Goal: Task Accomplishment & Management: Manage account settings

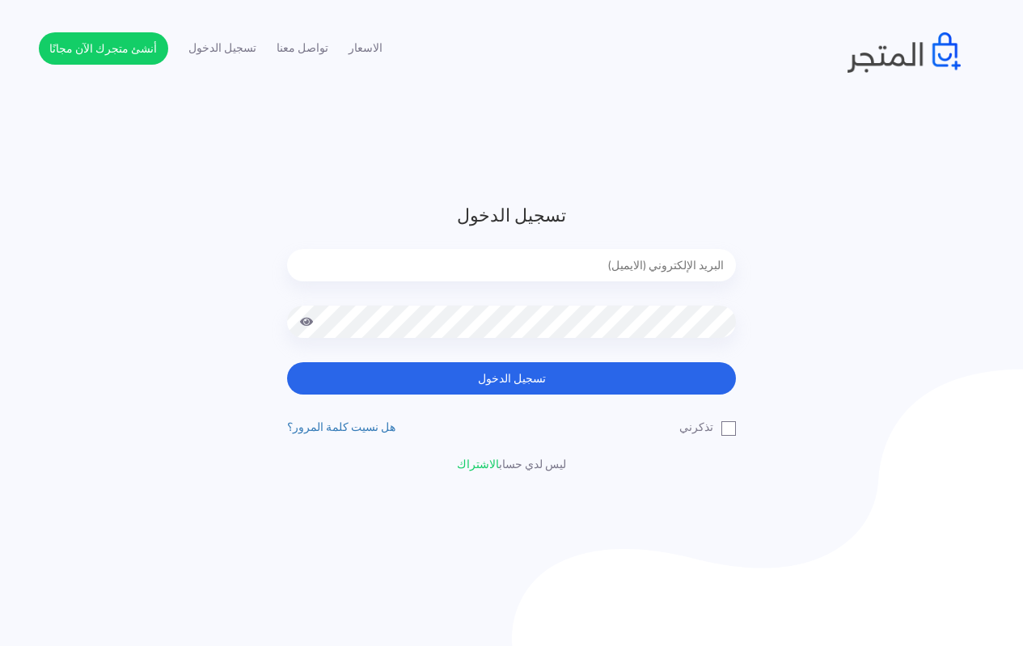
click at [613, 264] on input "email" at bounding box center [511, 265] width 449 height 32
click at [247, 164] on header "تسجيل الدخول تسجيل الدخول تذكرني" at bounding box center [511, 337] width 1023 height 675
click at [535, 258] on input "email" at bounding box center [511, 265] width 449 height 32
click at [430, 146] on header "تسجيل الدخول تسجيل الدخول تذكرني" at bounding box center [511, 337] width 1023 height 675
click at [487, 255] on input "email" at bounding box center [511, 265] width 449 height 32
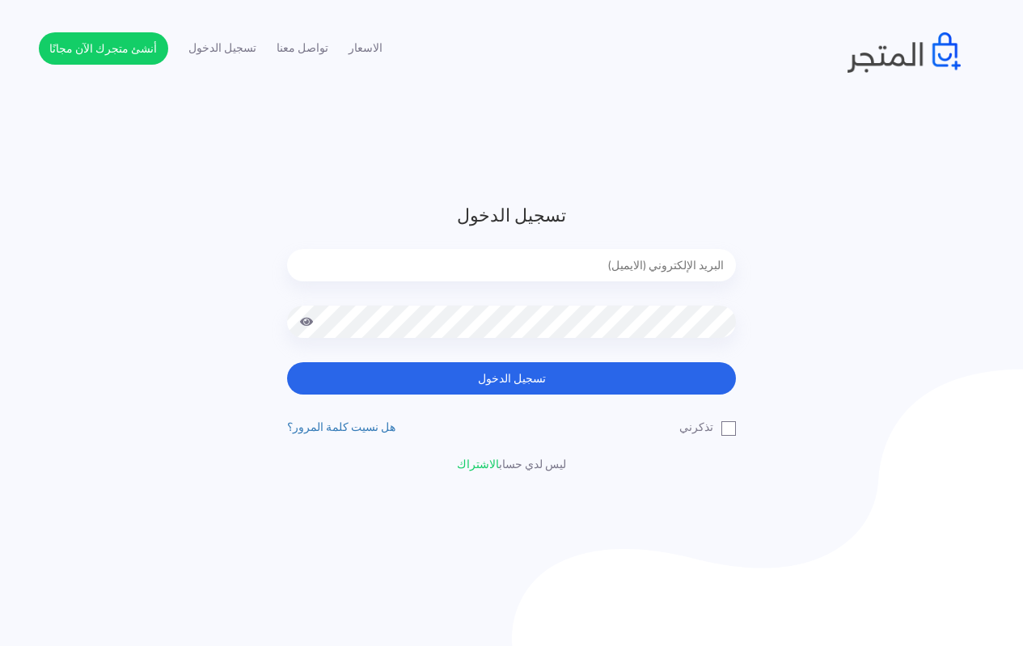
type input "[EMAIL_ADDRESS][DOMAIN_NAME]"
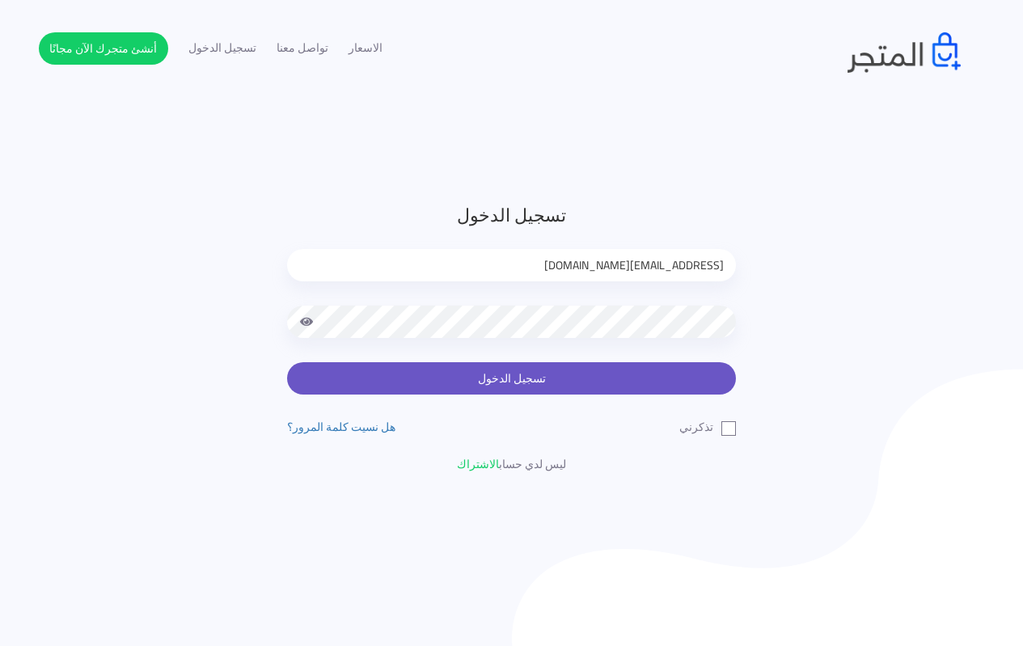
click at [488, 372] on button "تسجيل الدخول" at bounding box center [511, 378] width 449 height 32
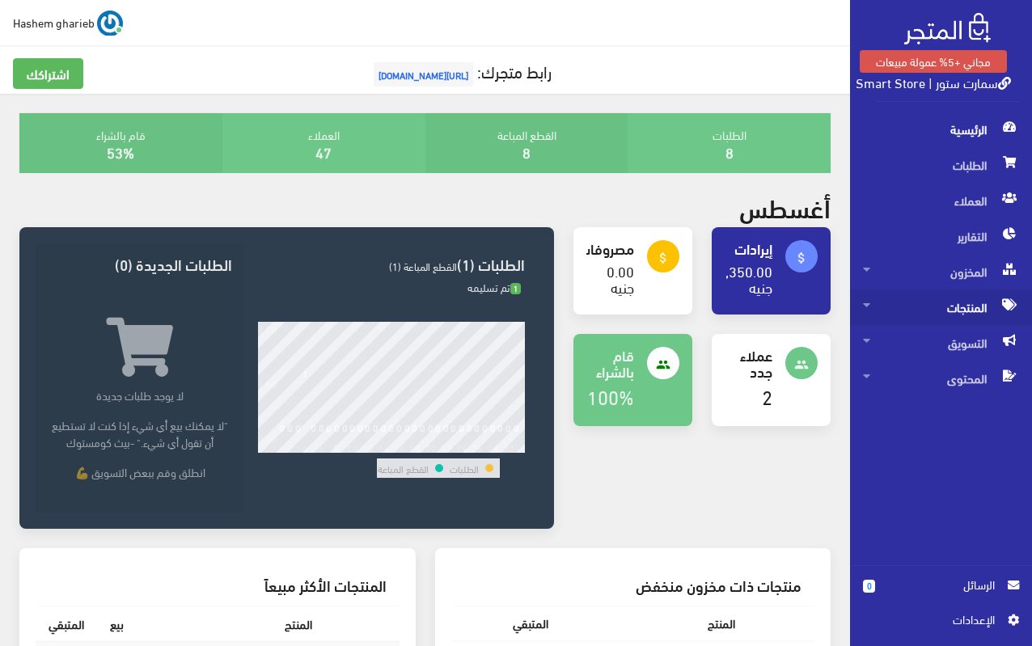
click at [955, 303] on span "المنتجات" at bounding box center [941, 307] width 156 height 36
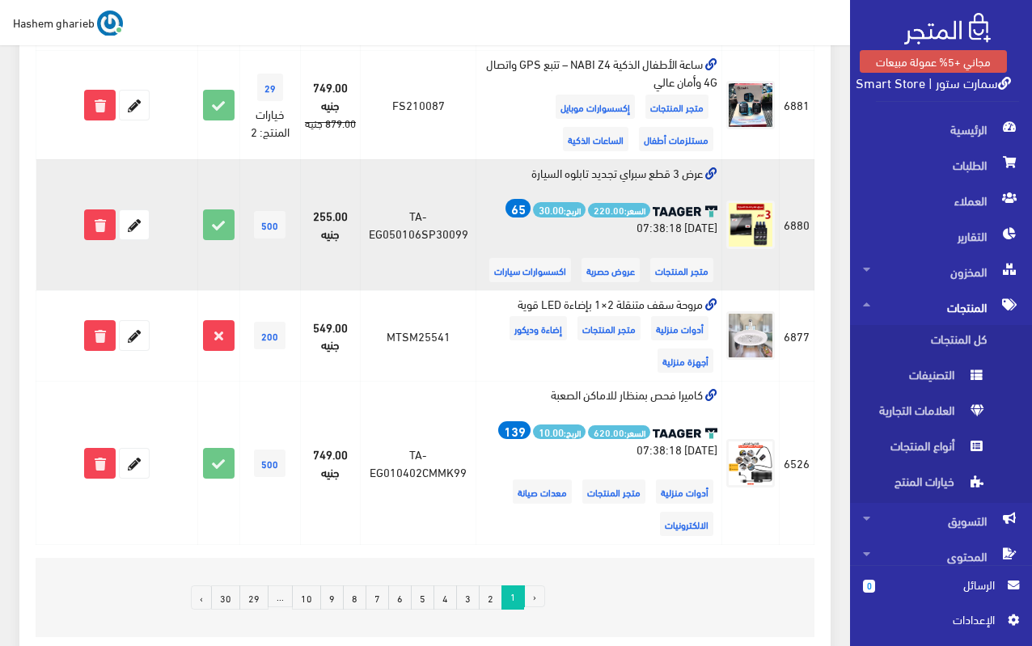
scroll to position [1941, 0]
